Goal: Contribute content: Contribute content

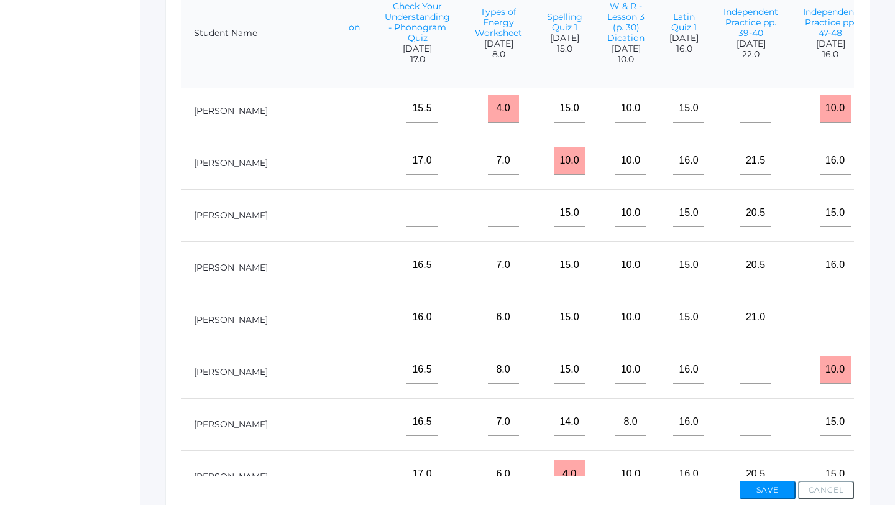
scroll to position [213, 441]
click at [890, 330] on input"] "text" at bounding box center [905, 316] width 31 height 28
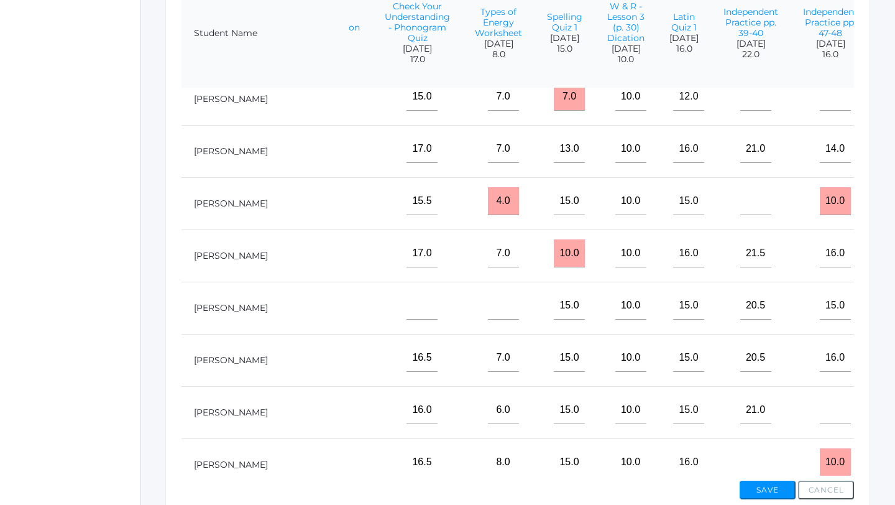
scroll to position [0, 441]
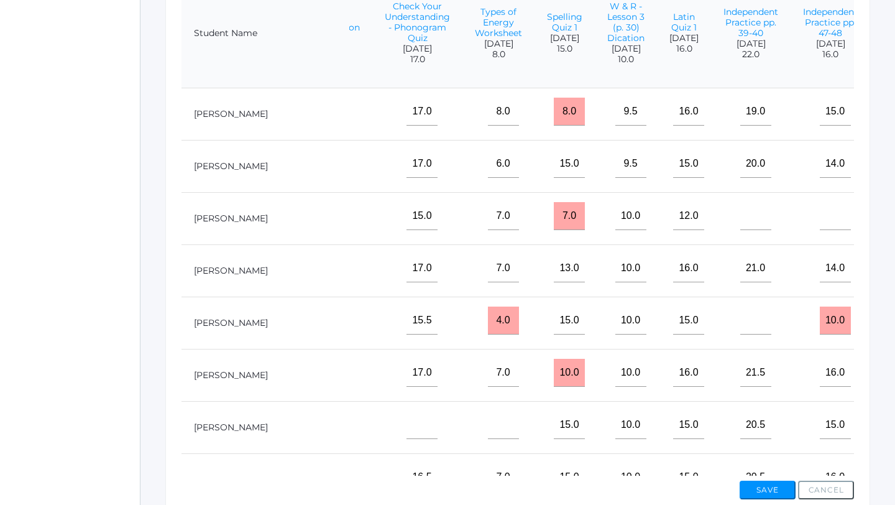
type input"] "10"
click at [890, 230] on input"] "text" at bounding box center [905, 216] width 31 height 28
type input"] "7"
click at [758, 487] on button "Save" at bounding box center [768, 489] width 56 height 19
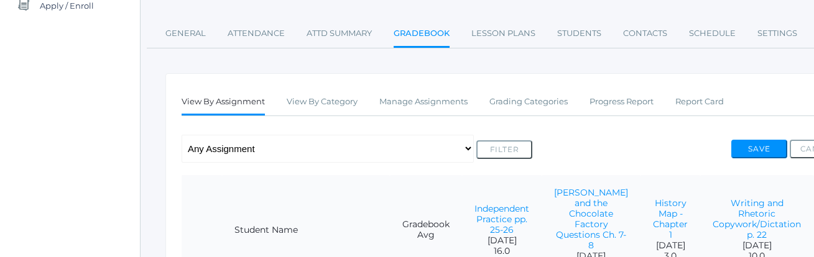
scroll to position [166, 0]
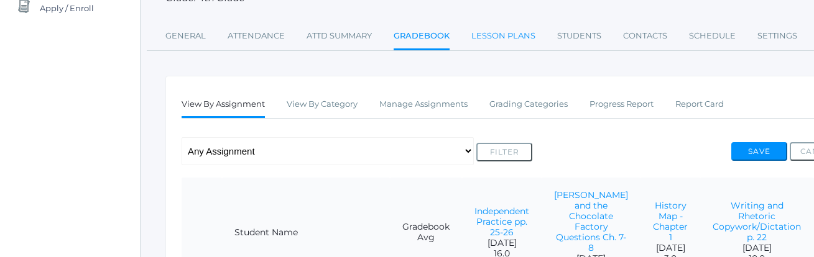
click at [513, 34] on link "Lesson Plans" at bounding box center [503, 36] width 64 height 25
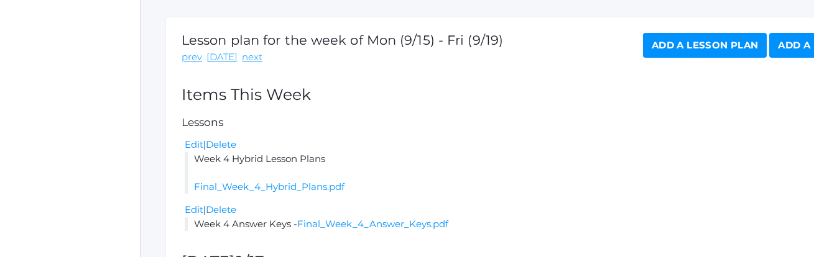
scroll to position [197, 0]
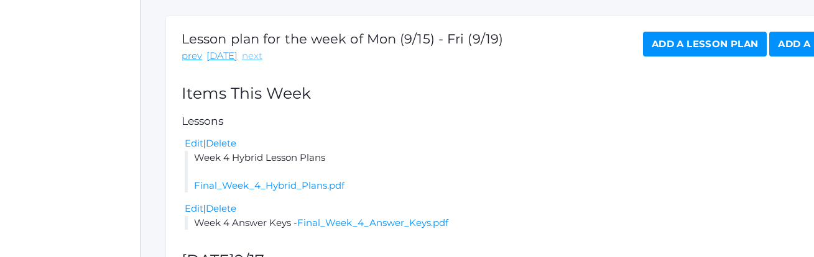
click at [247, 57] on link "next" at bounding box center [252, 56] width 21 height 14
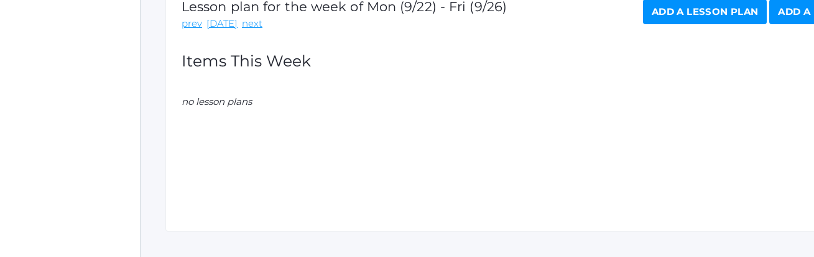
scroll to position [231, 0]
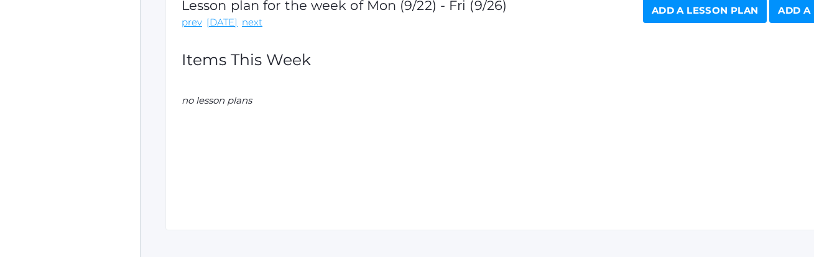
click at [732, 14] on link "Add a Lesson Plan" at bounding box center [705, 10] width 124 height 25
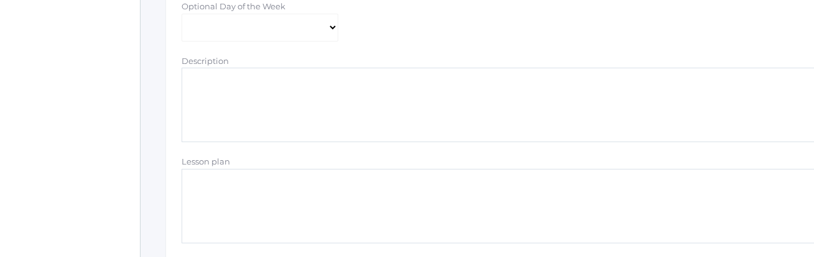
scroll to position [310, 0]
click at [228, 97] on textarea "Description" at bounding box center [514, 101] width 664 height 75
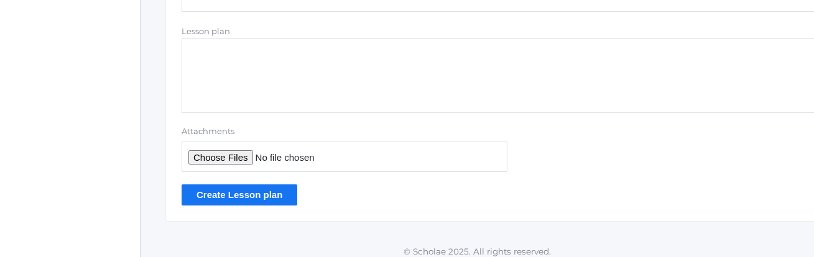
scroll to position [446, 0]
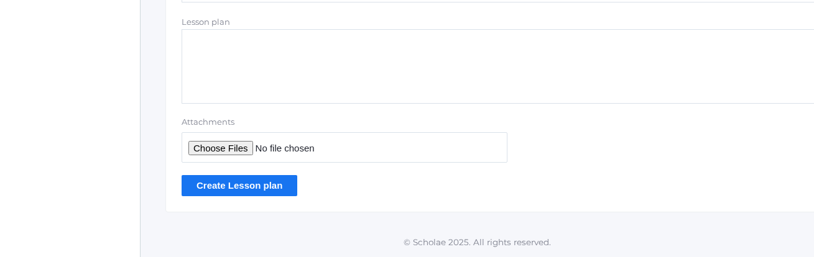
type textarea "Week 5 Hybrid Lesson Plans"
type input "C:\fakepath\Final Hybrid Lessons Week 5.pdf"
click at [243, 186] on input "Create Lesson plan" at bounding box center [240, 185] width 116 height 21
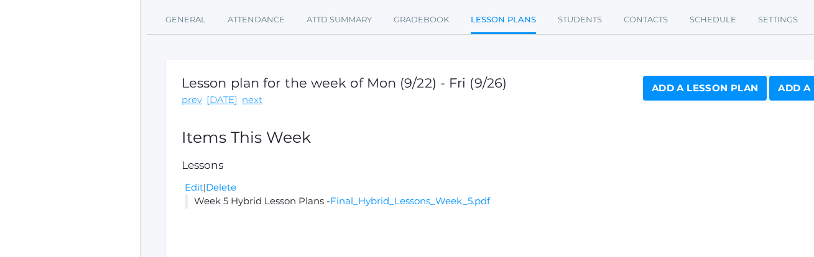
scroll to position [278, 0]
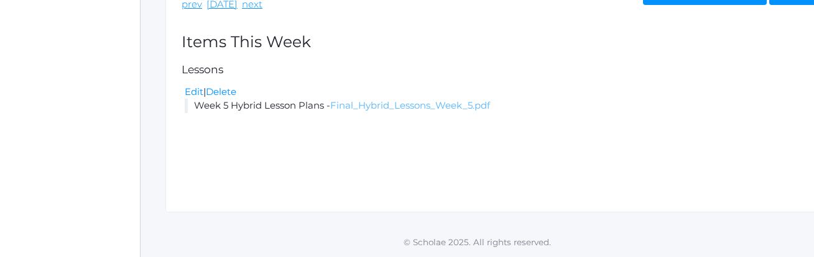
click at [390, 108] on link "Final_Hybrid_Lessons_Week_5.pdf" at bounding box center [410, 105] width 160 height 12
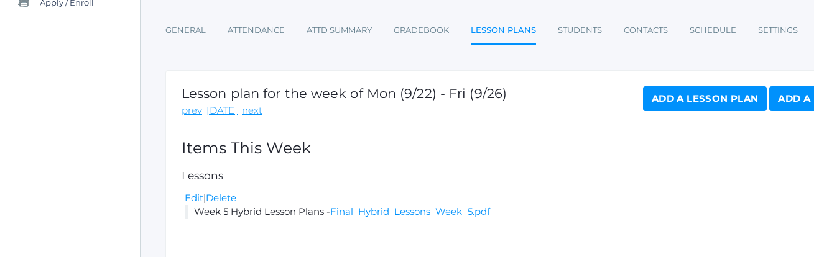
scroll to position [158, 0]
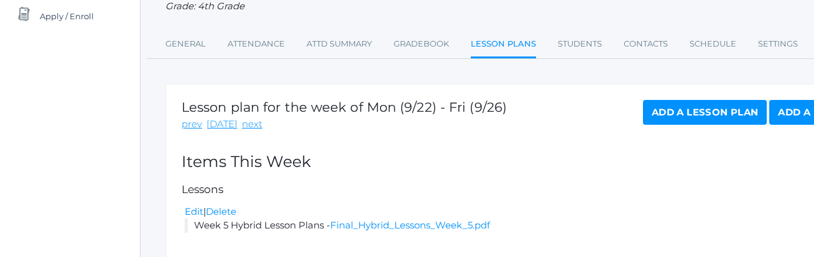
click at [666, 108] on link "Add a Lesson Plan" at bounding box center [705, 112] width 124 height 25
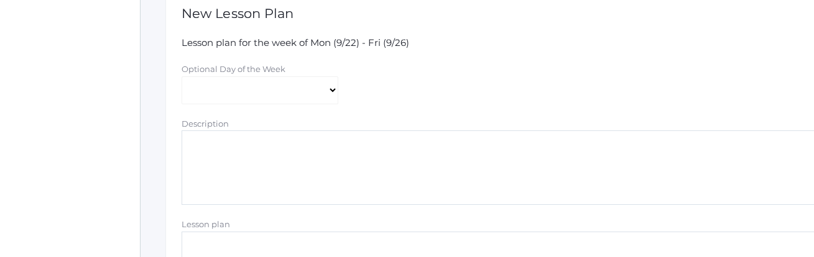
scroll to position [244, 0]
click at [277, 140] on textarea "Description" at bounding box center [514, 167] width 664 height 75
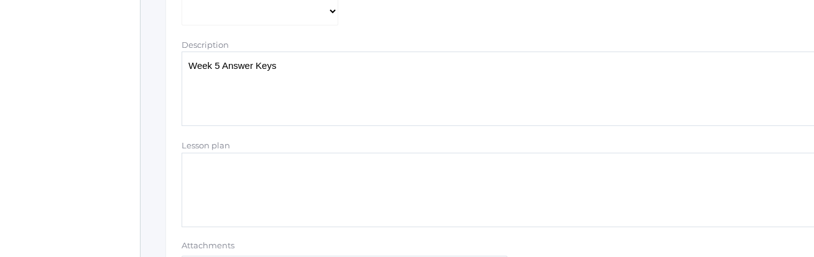
scroll to position [446, 0]
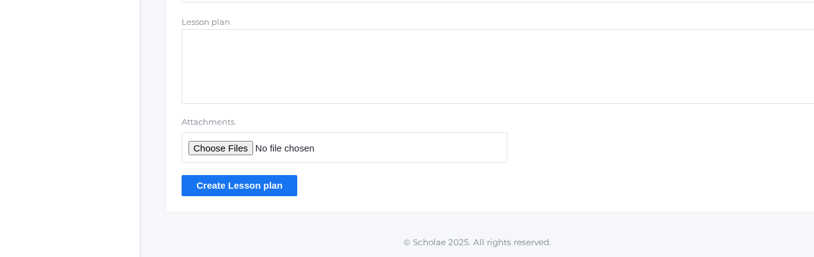
type textarea "Week 5 Answer Keys"
type input "C:\fakepath\Week 5 Answer Keys.pdf"
click at [247, 187] on input "Create Lesson plan" at bounding box center [240, 185] width 116 height 21
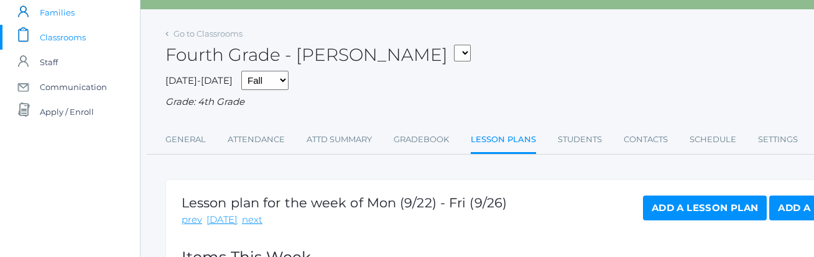
scroll to position [63, 0]
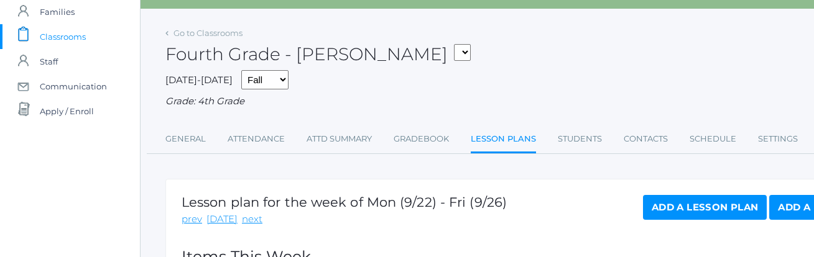
click at [72, 35] on span "Classrooms" at bounding box center [63, 36] width 46 height 25
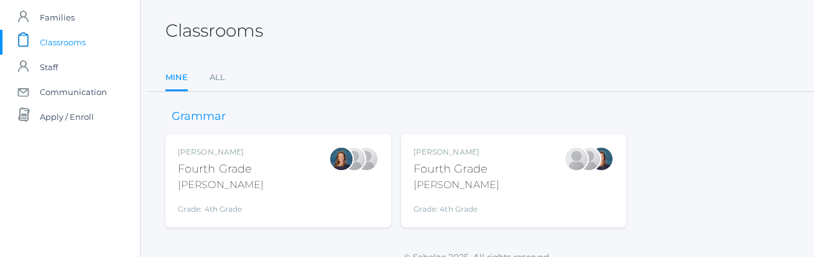
scroll to position [72, 0]
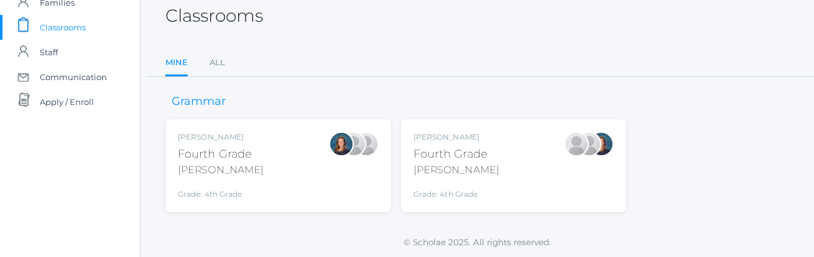
click at [487, 150] on div "Fourth Grade" at bounding box center [456, 154] width 86 height 17
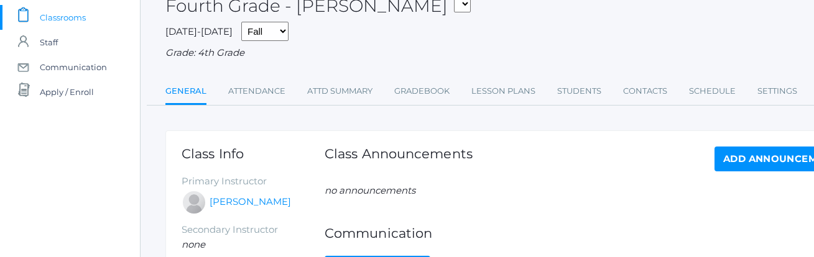
scroll to position [79, 0]
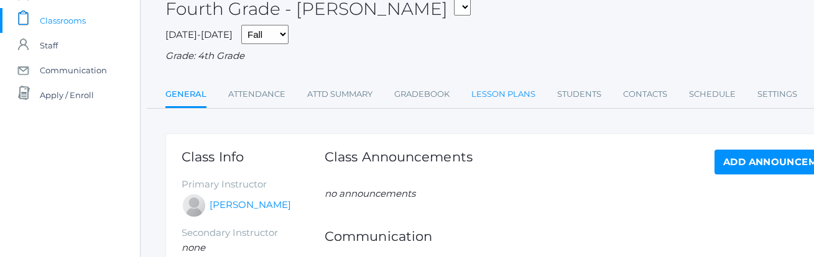
click at [509, 93] on link "Lesson Plans" at bounding box center [503, 94] width 64 height 25
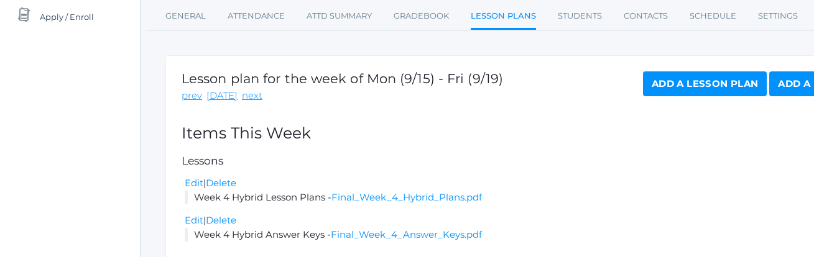
scroll to position [165, 0]
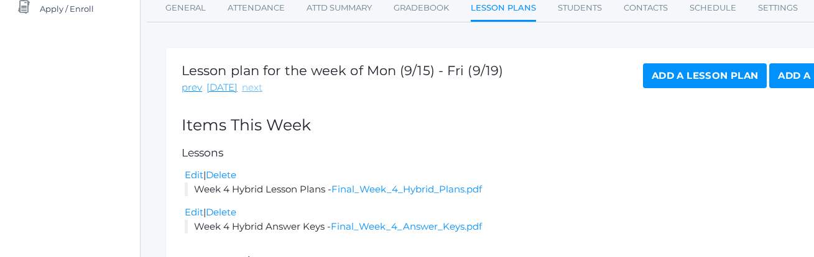
click at [246, 91] on link "next" at bounding box center [252, 88] width 21 height 14
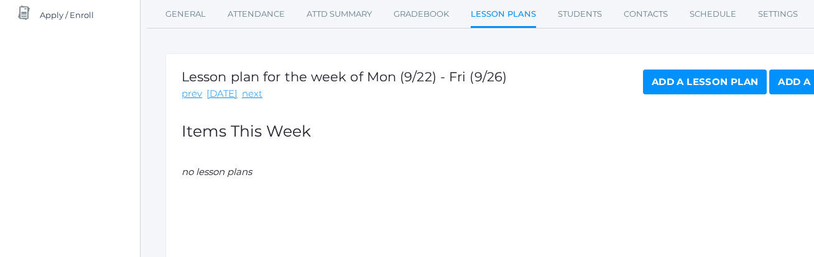
scroll to position [223, 0]
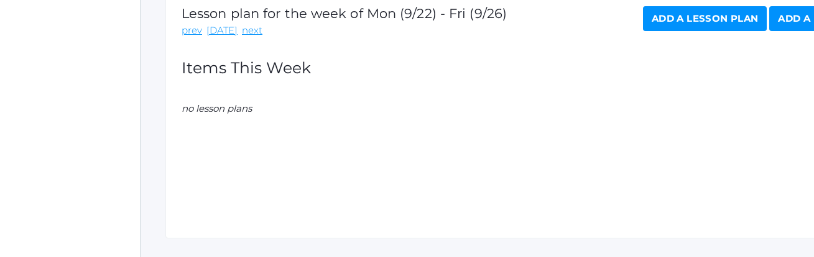
click at [722, 23] on link "Add a Lesson Plan" at bounding box center [705, 18] width 124 height 25
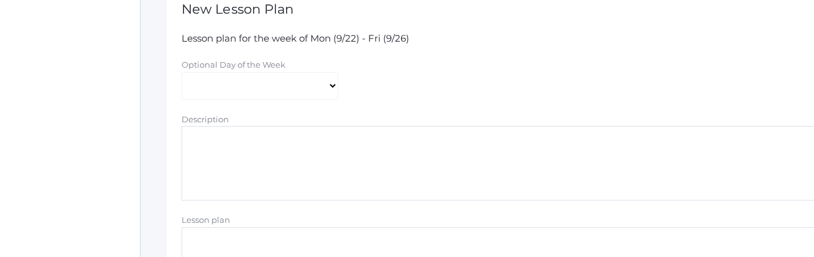
scroll to position [252, 0]
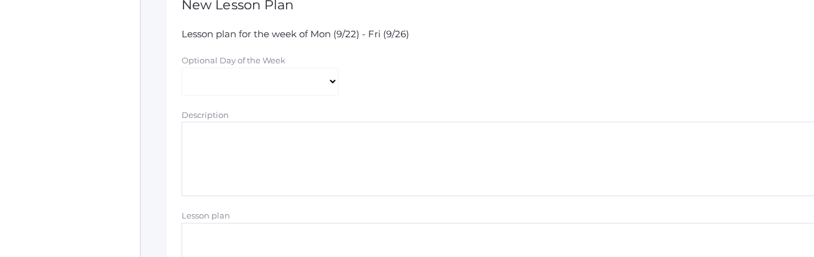
click at [414, 143] on textarea "Description" at bounding box center [514, 159] width 664 height 75
type textarea "Week 5 Hybrid Lesson Plans"
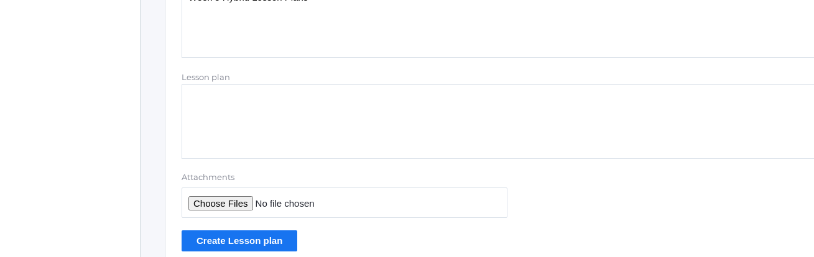
scroll to position [407, 0]
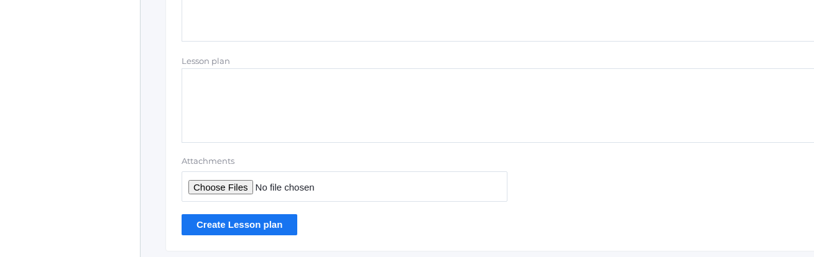
type input "C:\fakepath\Final Hybrid Lessons Week 5.pdf"
type textarea "Week 5 Hybrid Lesson Plans"
click at [250, 224] on input "Create Lesson plan" at bounding box center [240, 224] width 116 height 21
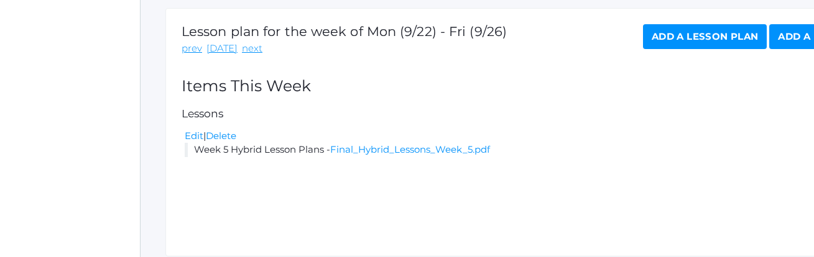
scroll to position [236, 0]
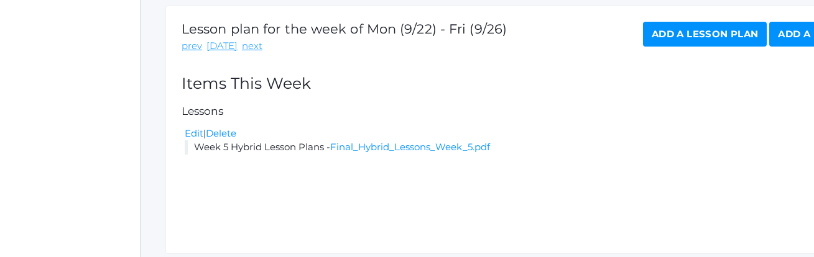
click at [664, 34] on link "Add a Lesson Plan" at bounding box center [705, 34] width 124 height 25
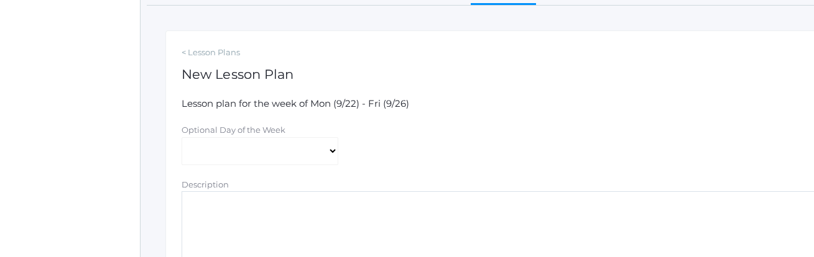
scroll to position [262, 0]
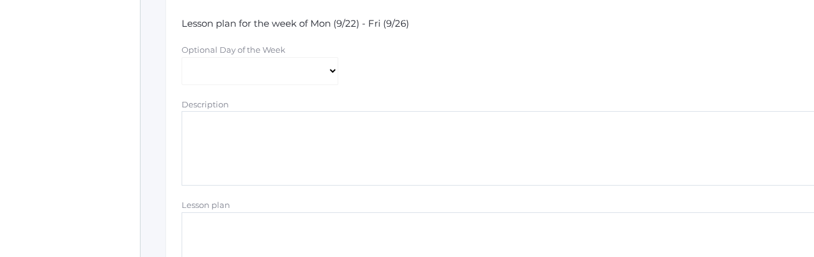
click at [380, 155] on textarea "Description" at bounding box center [514, 148] width 664 height 75
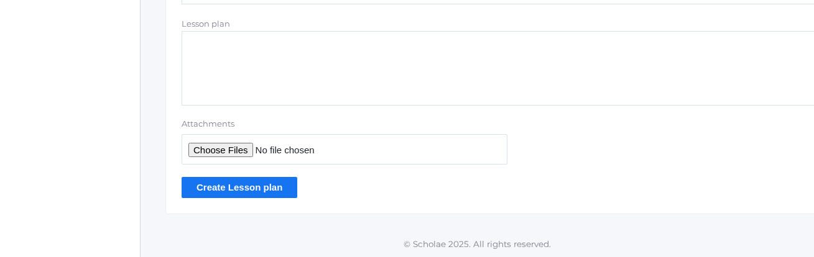
scroll to position [446, 0]
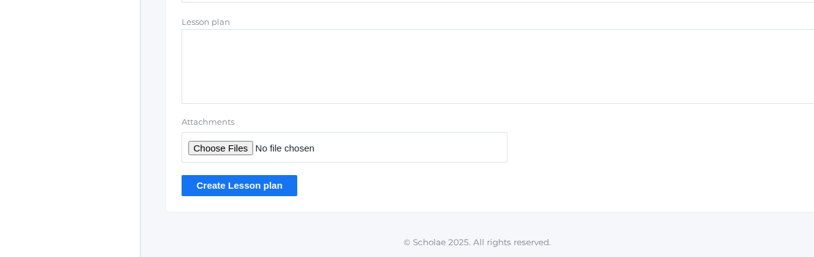
type textarea "Week 5 Answer Keys"
type input "C:\fakepath\Week 5 Answer Keys.pdf"
click at [225, 184] on input "Create Lesson plan" at bounding box center [240, 185] width 116 height 21
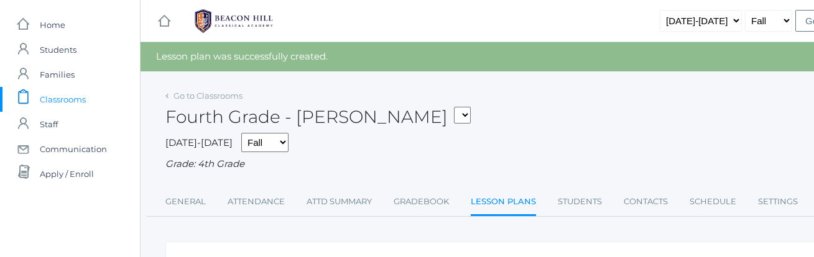
click at [65, 98] on span "Classrooms" at bounding box center [63, 99] width 46 height 25
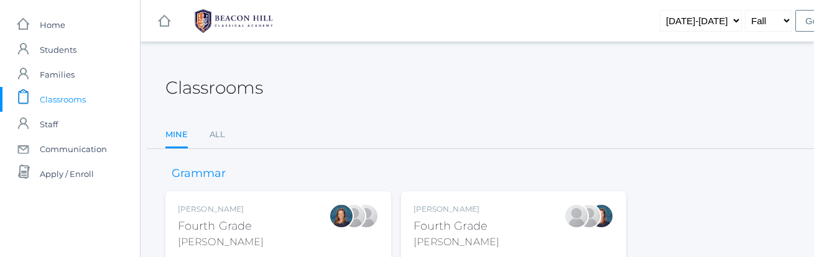
click at [242, 199] on div "Ellie Bradley Fourth Grade Bradley Grade: 4th Grade 04LA" at bounding box center [278, 237] width 226 height 93
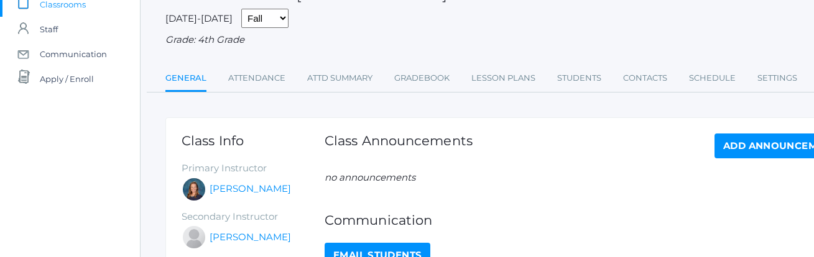
scroll to position [59, 0]
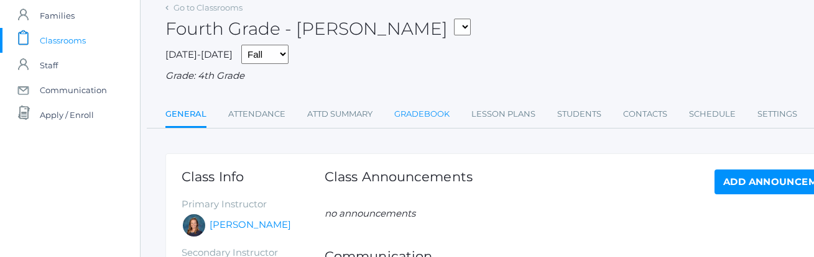
click at [436, 115] on link "Gradebook" at bounding box center [421, 114] width 55 height 25
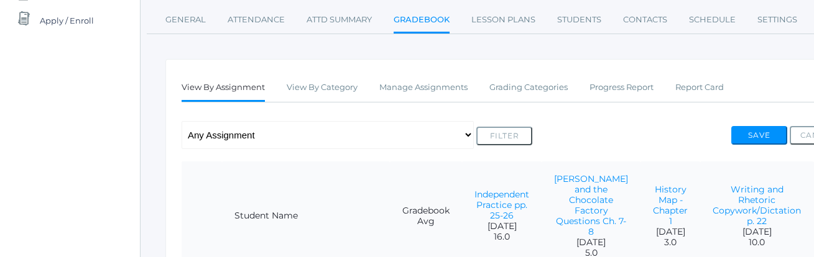
scroll to position [109, 0]
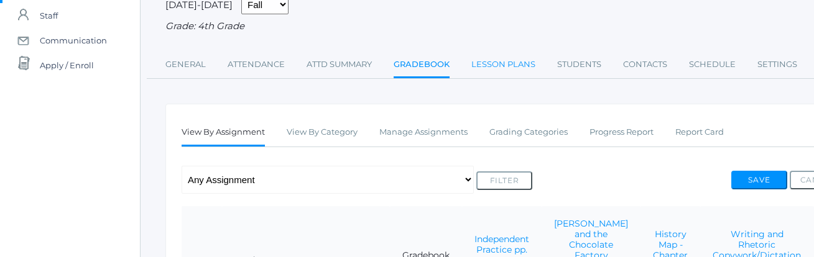
click at [512, 64] on link "Lesson Plans" at bounding box center [503, 64] width 64 height 25
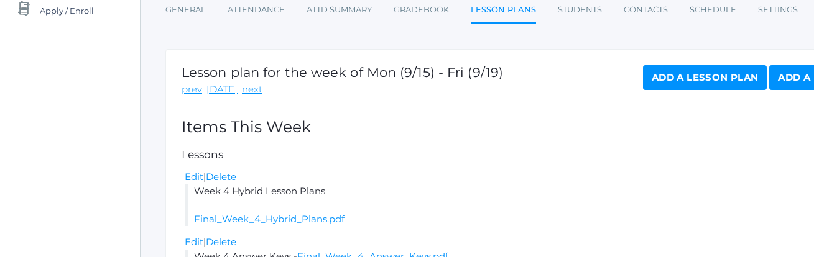
scroll to position [164, 0]
click at [247, 92] on link "next" at bounding box center [252, 89] width 21 height 14
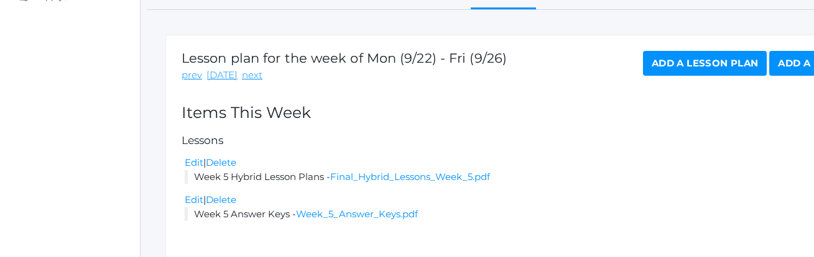
scroll to position [209, 0]
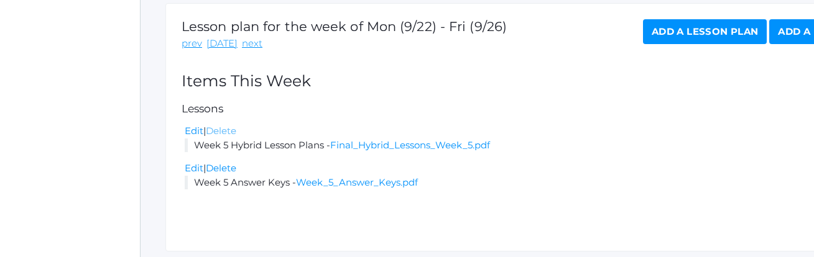
click at [226, 133] on link "Delete" at bounding box center [221, 131] width 30 height 12
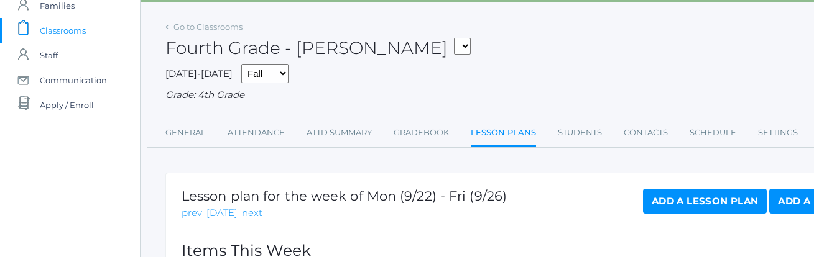
scroll to position [64, 0]
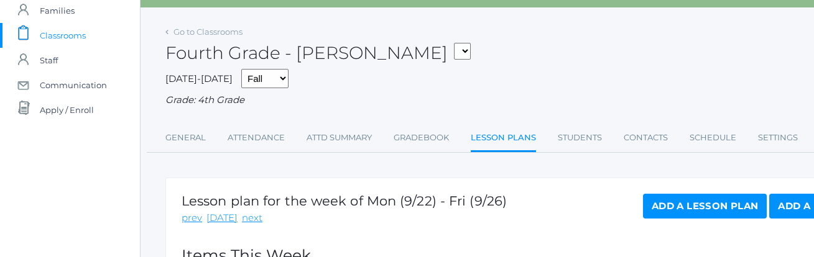
click at [47, 35] on span "Classrooms" at bounding box center [63, 35] width 46 height 25
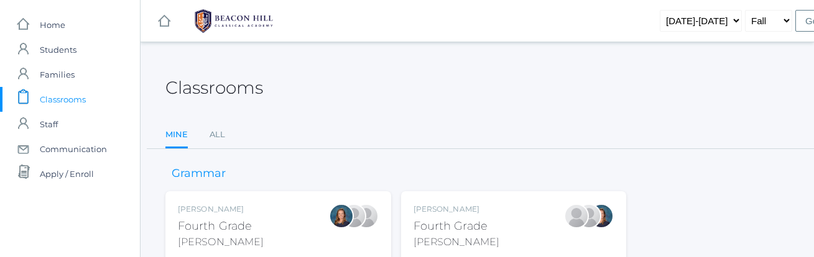
click at [478, 218] on div "Fourth Grade" at bounding box center [456, 226] width 86 height 17
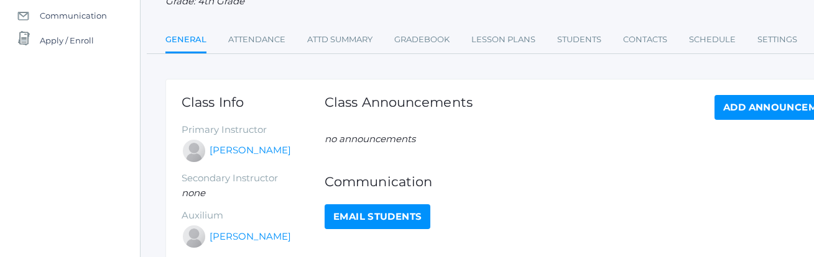
scroll to position [136, 0]
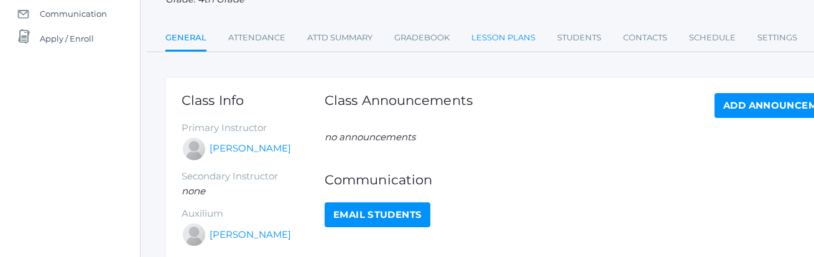
click at [492, 39] on link "Lesson Plans" at bounding box center [503, 37] width 64 height 25
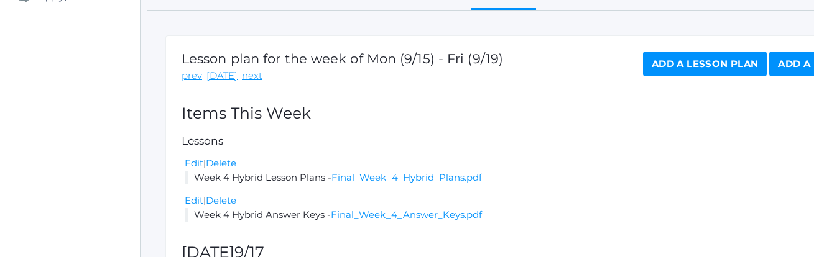
scroll to position [189, 0]
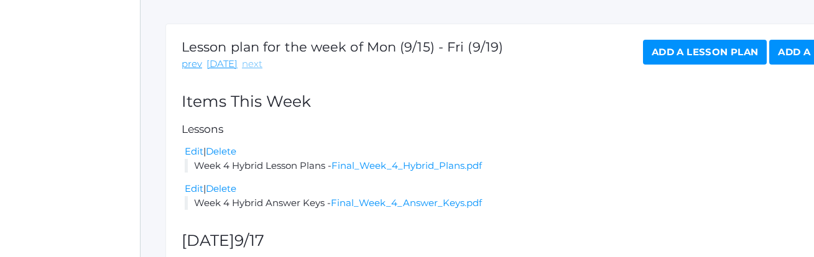
click at [244, 65] on link "next" at bounding box center [252, 64] width 21 height 14
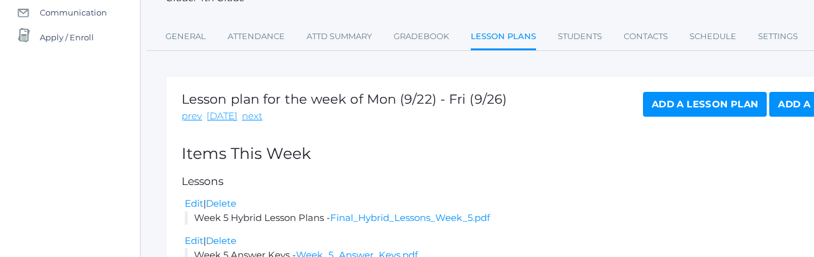
scroll to position [152, 0]
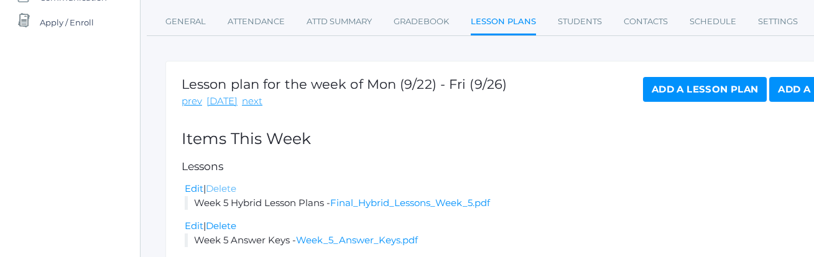
click at [228, 186] on link "Delete" at bounding box center [221, 189] width 30 height 12
